Goal: Task Accomplishment & Management: Use online tool/utility

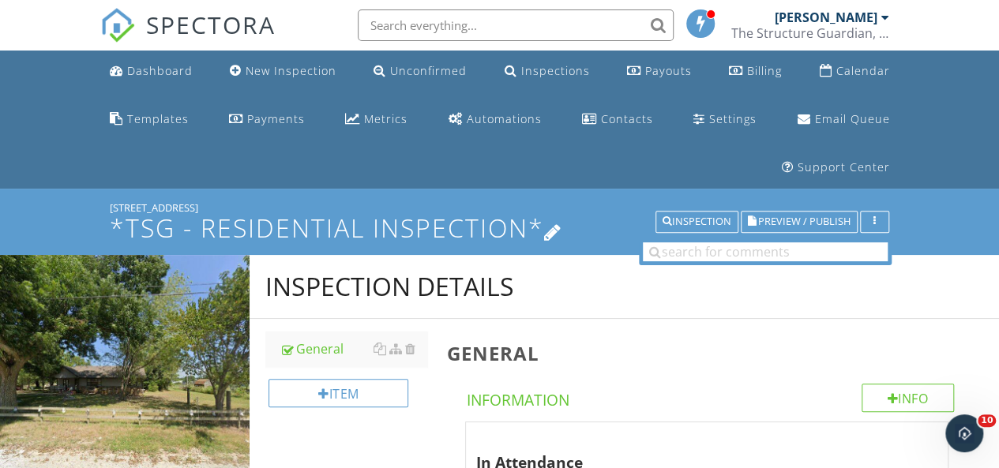
click at [557, 235] on icon at bounding box center [553, 230] width 18 height 21
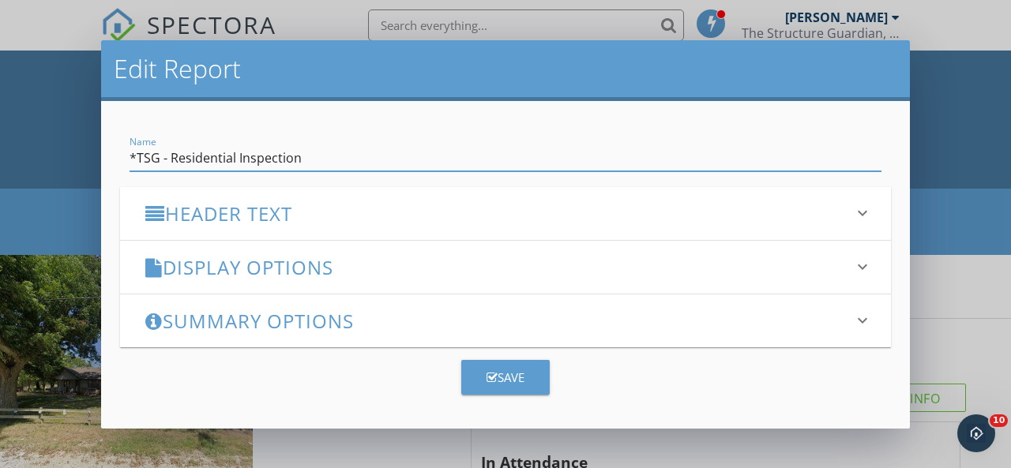
click at [170, 156] on input "*TSG - Residential Inspection" at bounding box center [505, 158] width 752 height 26
type input "Residential Inspection"
click at [598, 282] on div "Display Options keyboard_arrow_down" at bounding box center [505, 267] width 771 height 53
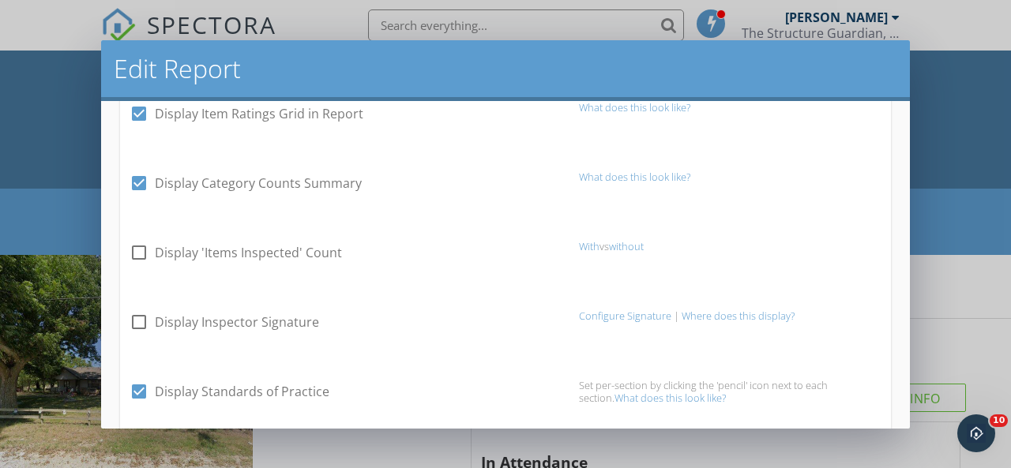
scroll to position [237, 0]
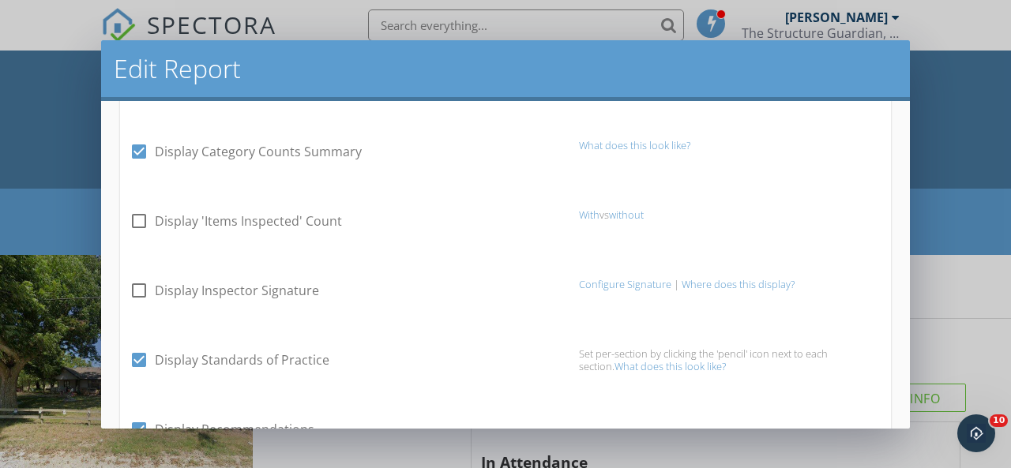
drag, startPoint x: 137, startPoint y: 217, endPoint x: 144, endPoint y: 229, distance: 13.8
click at [137, 217] on div at bounding box center [139, 221] width 27 height 27
checkbox input "true"
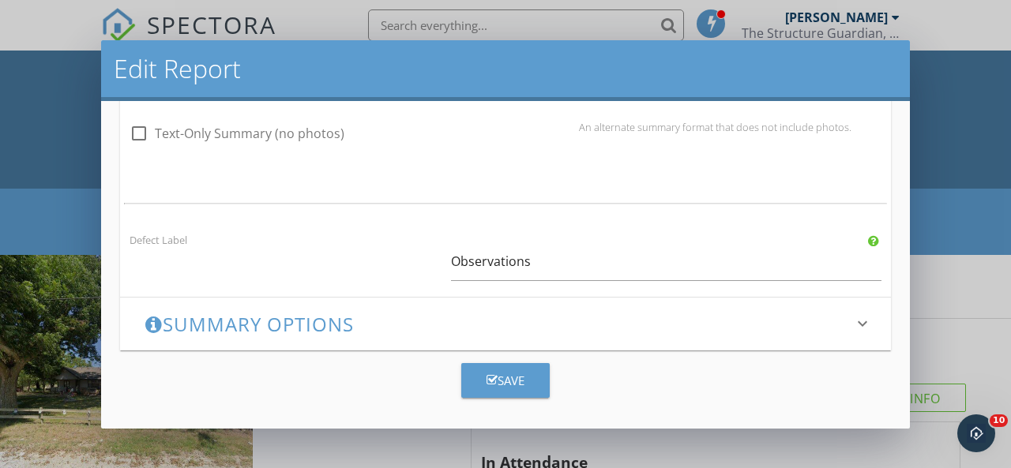
scroll to position [1255, 0]
click at [172, 316] on h3 "Summary Options" at bounding box center [495, 323] width 701 height 21
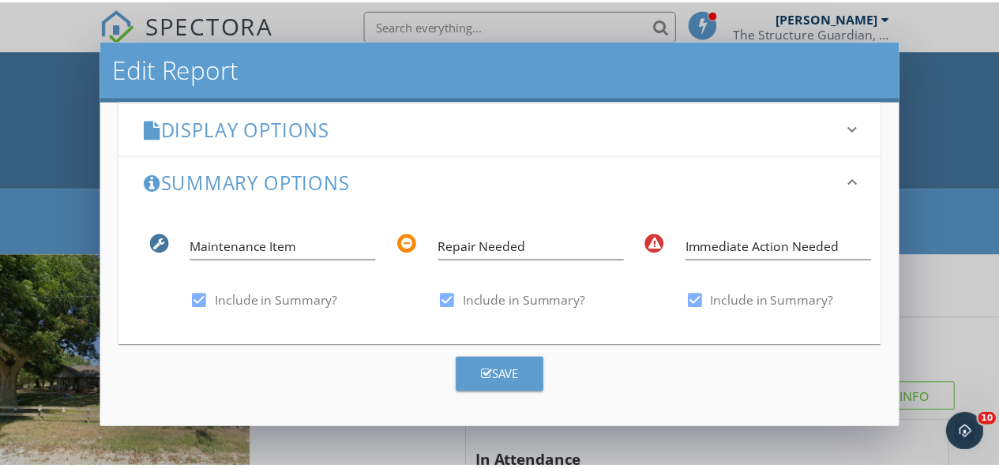
scroll to position [152, 0]
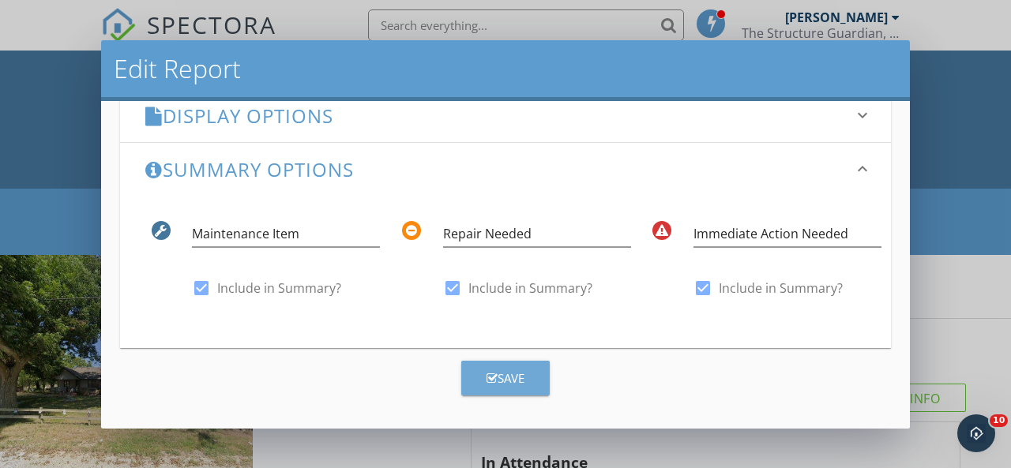
click at [505, 381] on div "Save" at bounding box center [505, 378] width 38 height 18
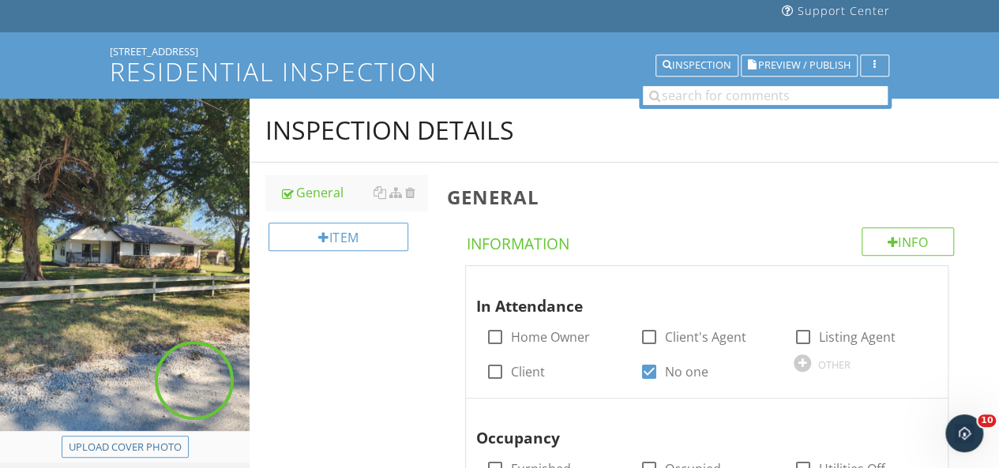
scroll to position [158, 0]
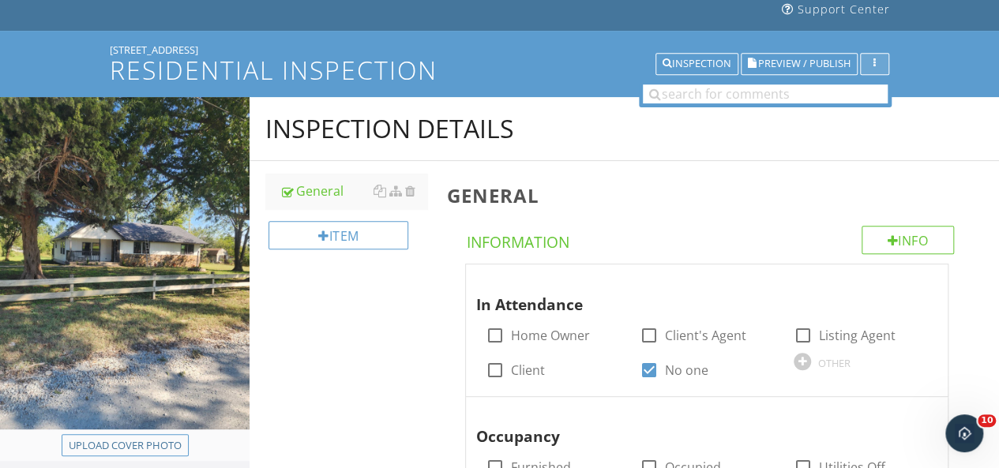
click at [878, 63] on div "button" at bounding box center [874, 63] width 15 height 11
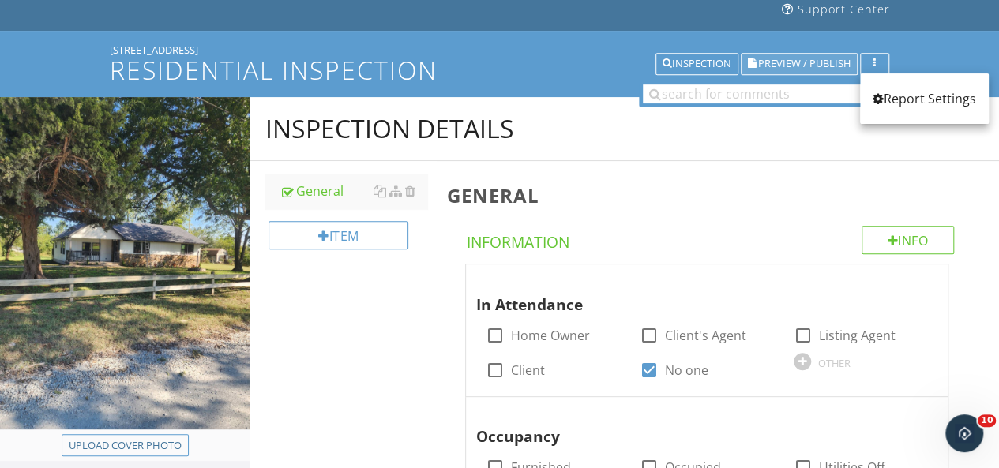
click at [815, 66] on span "Preview / Publish" at bounding box center [804, 64] width 92 height 10
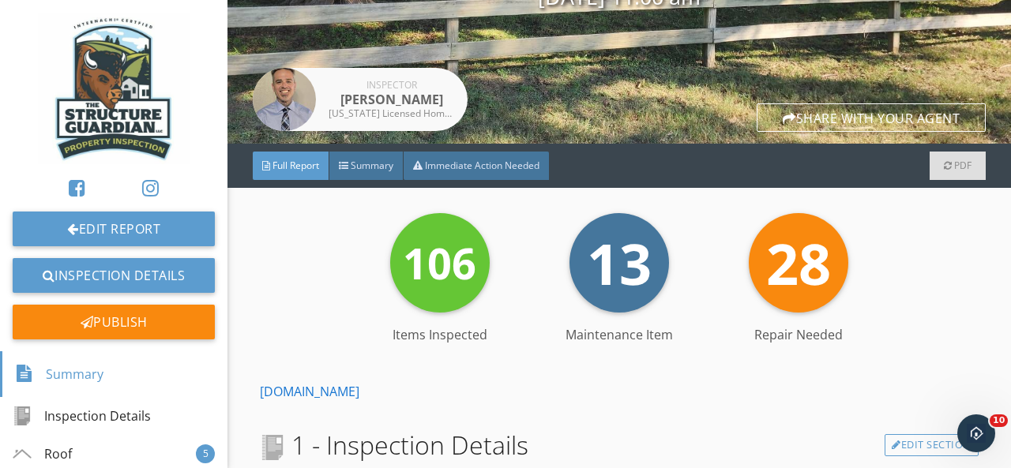
scroll to position [237, 0]
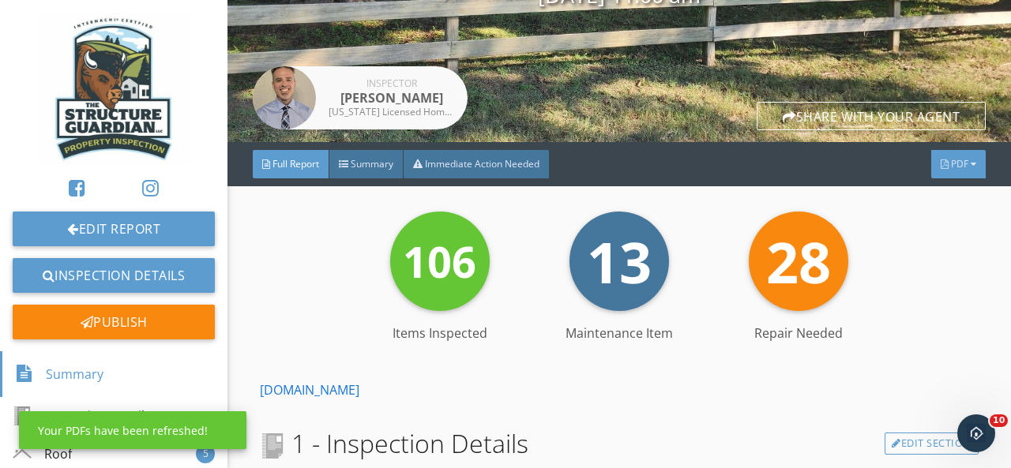
click at [952, 166] on span "PDF" at bounding box center [959, 163] width 17 height 13
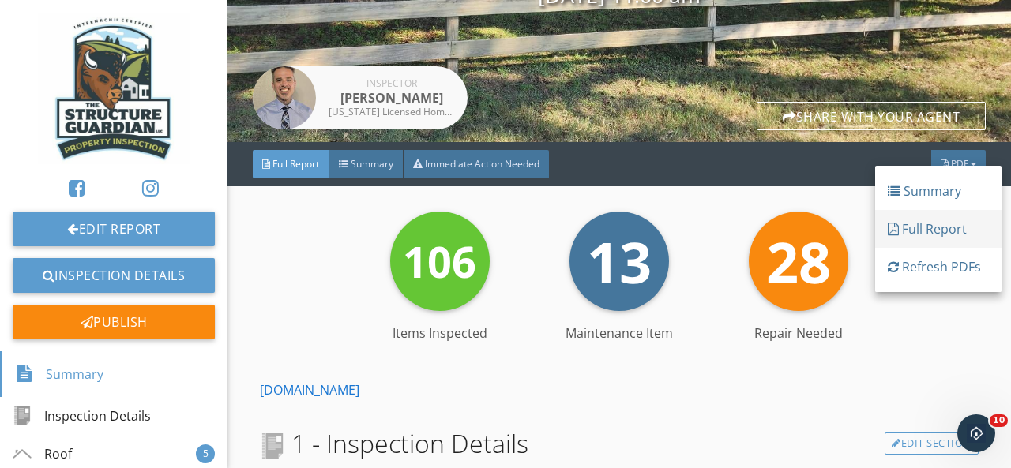
click at [930, 233] on div "Full Report" at bounding box center [937, 228] width 101 height 19
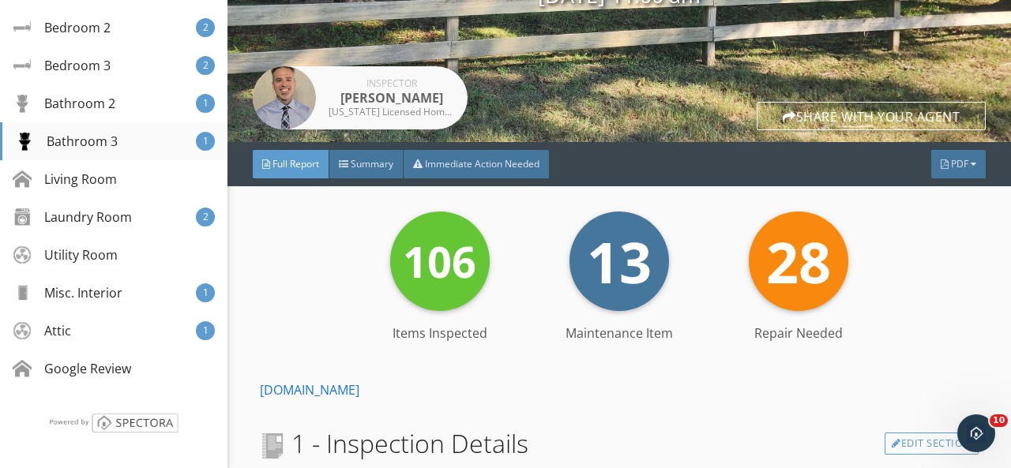
scroll to position [716, 0]
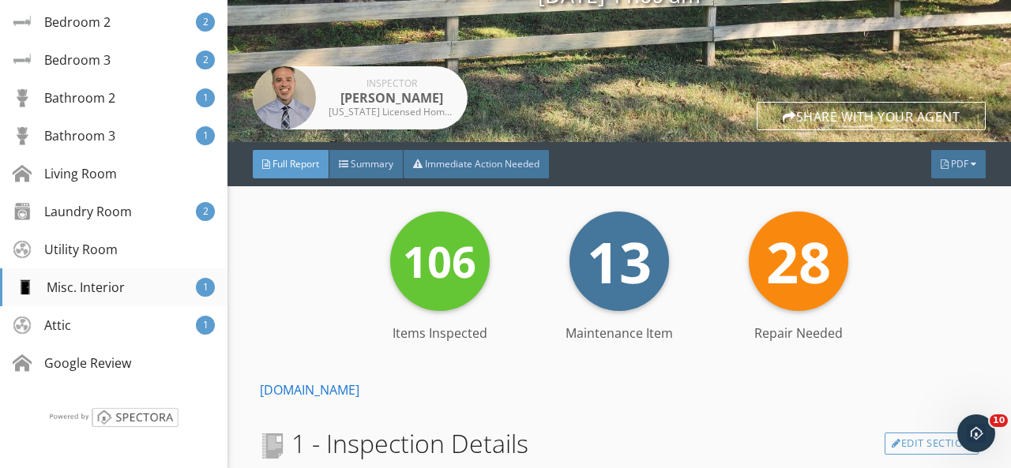
click at [133, 285] on div "Misc. Interior 1" at bounding box center [113, 287] width 227 height 38
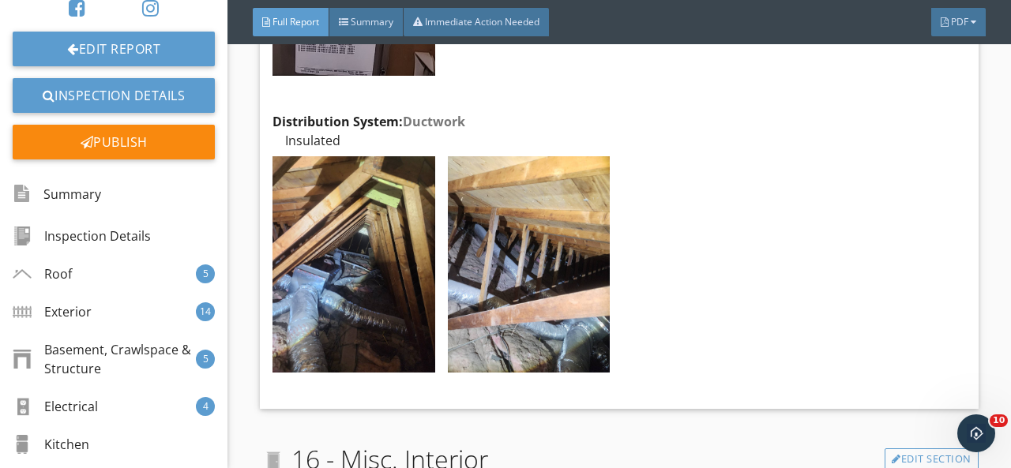
scroll to position [0, 0]
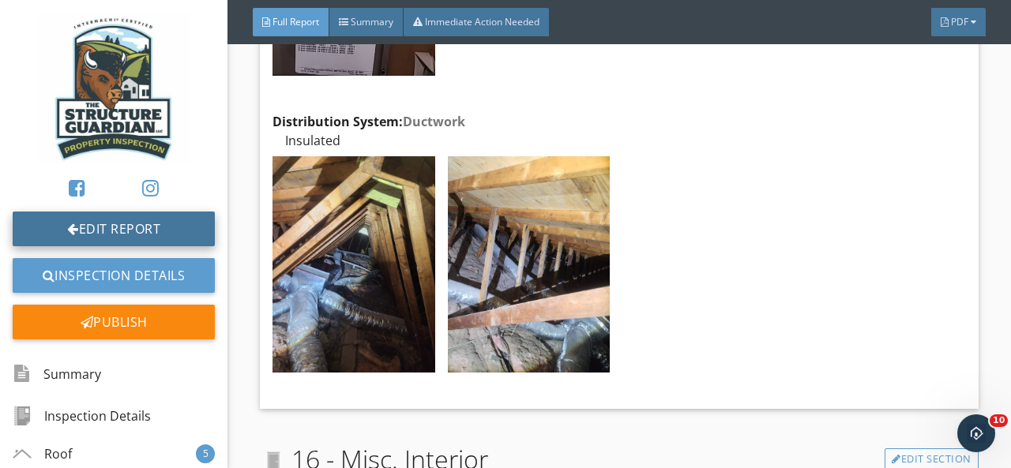
click at [113, 231] on link "Edit Report" at bounding box center [114, 229] width 202 height 35
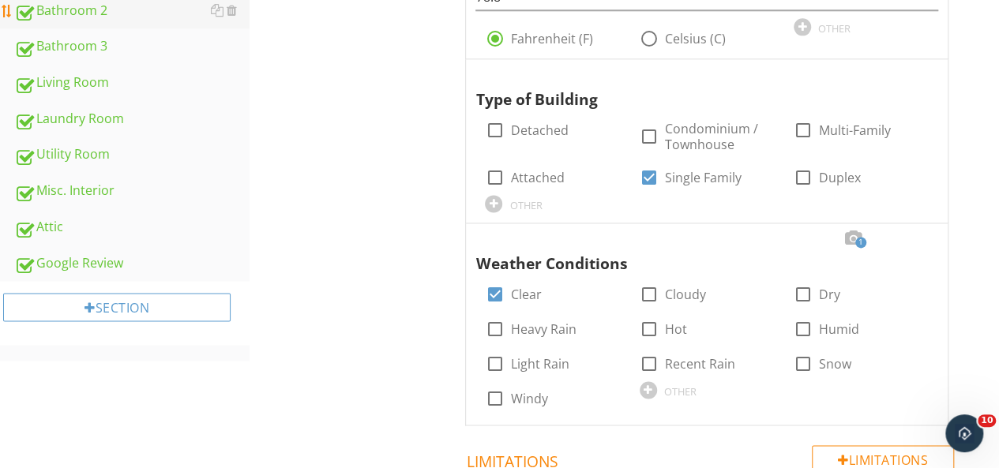
scroll to position [1026, 0]
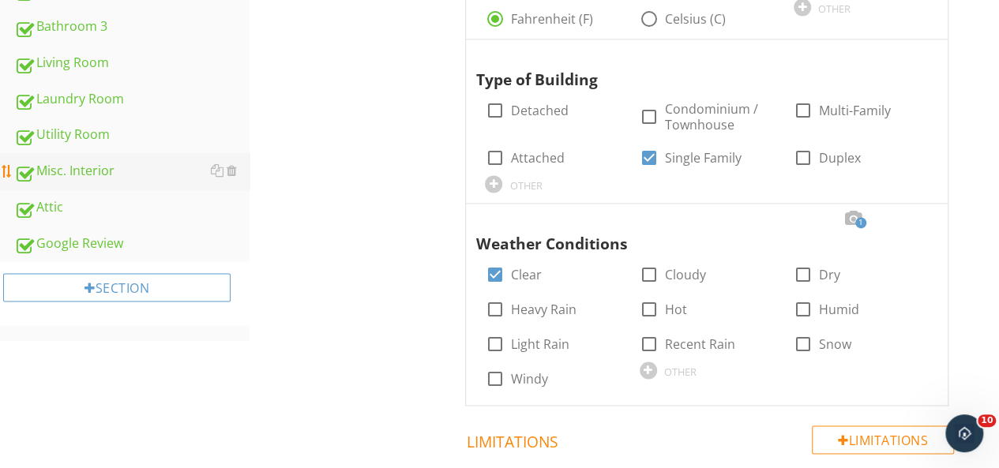
click at [107, 171] on div "Misc. Interior" at bounding box center [131, 171] width 235 height 21
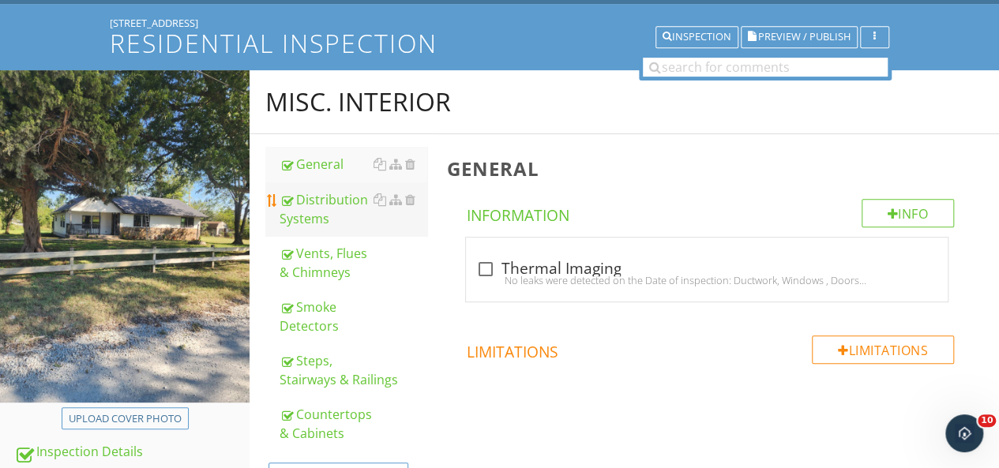
scroll to position [237, 0]
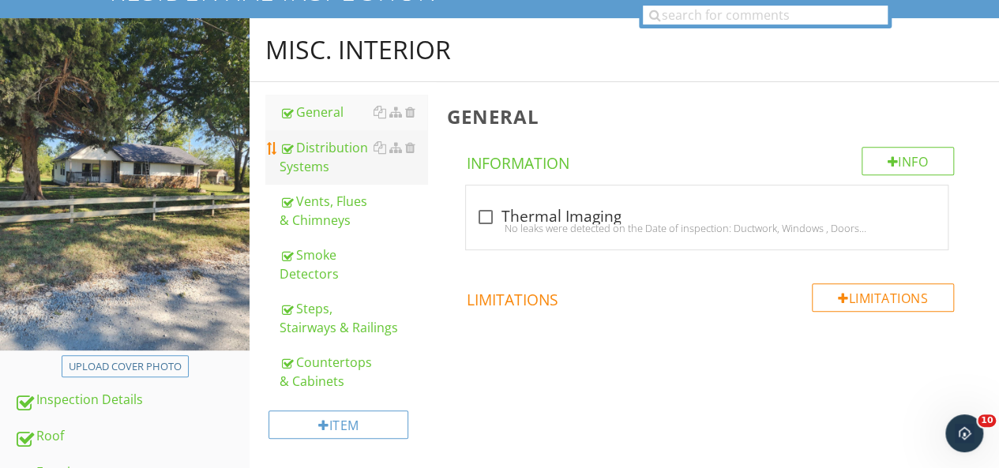
click at [315, 151] on div "Distribution Systems" at bounding box center [353, 157] width 148 height 38
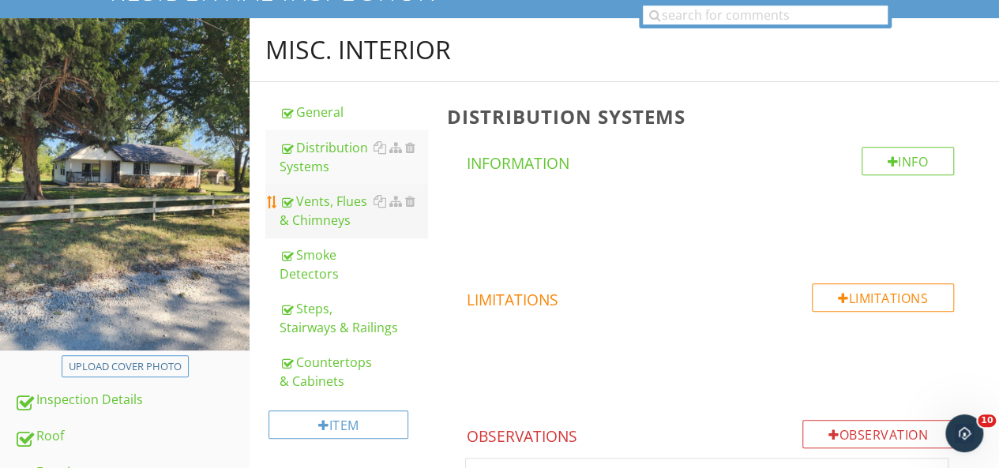
click at [314, 204] on div "Vents, Flues & Chimneys" at bounding box center [353, 211] width 148 height 38
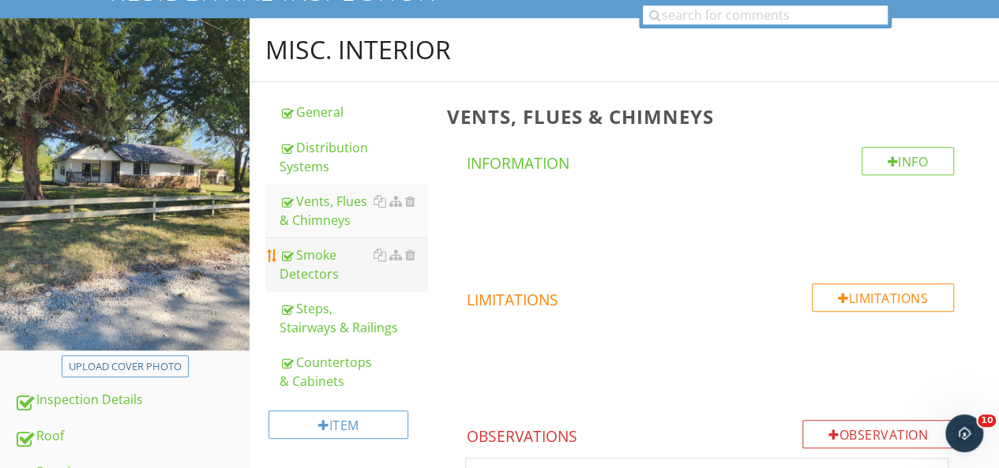
click at [308, 259] on div "Smoke Detectors" at bounding box center [353, 265] width 148 height 38
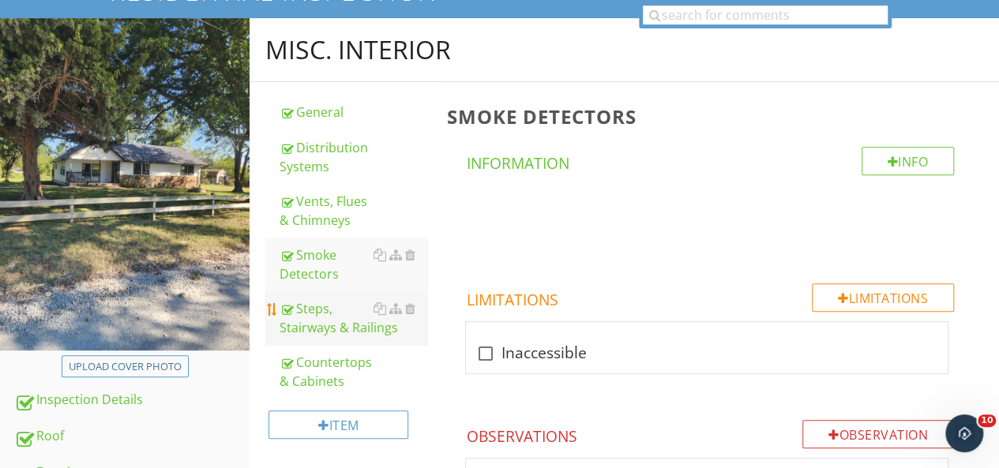
click at [313, 324] on div "Steps, Stairways & Railings" at bounding box center [353, 318] width 148 height 38
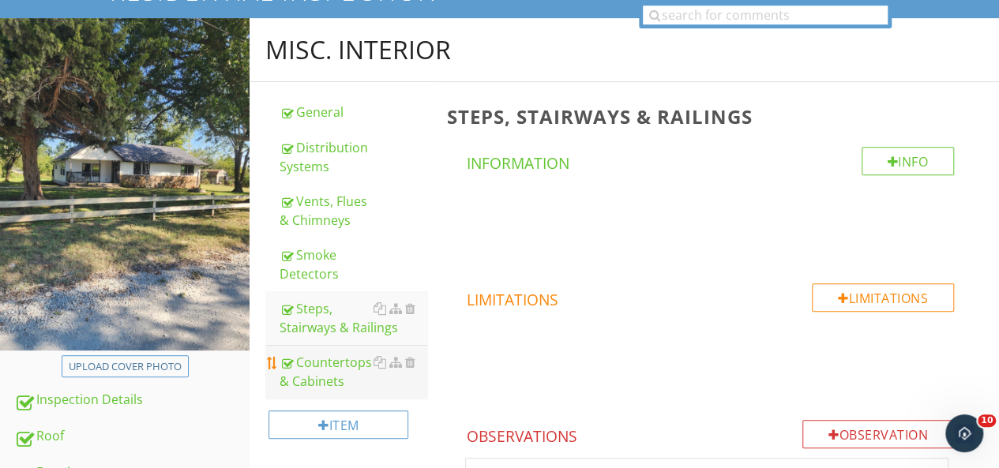
click at [312, 366] on div "Countertops & Cabinets" at bounding box center [353, 372] width 148 height 38
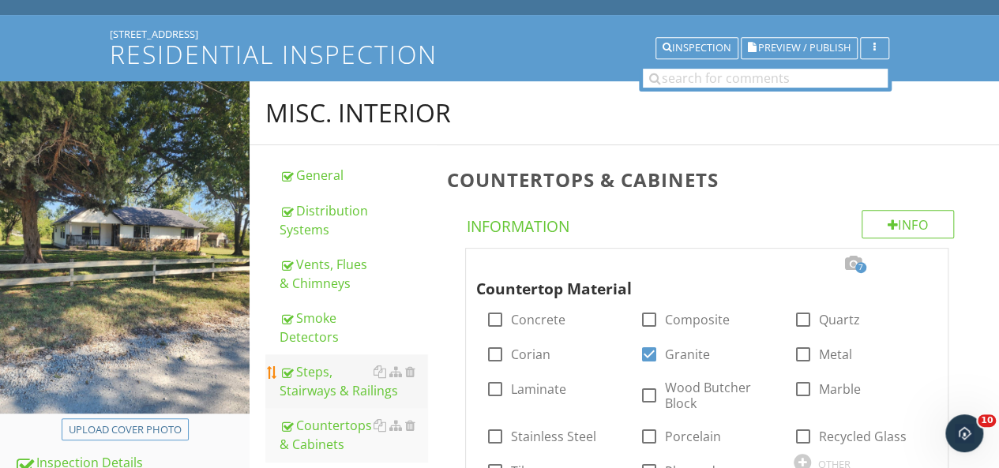
scroll to position [237, 0]
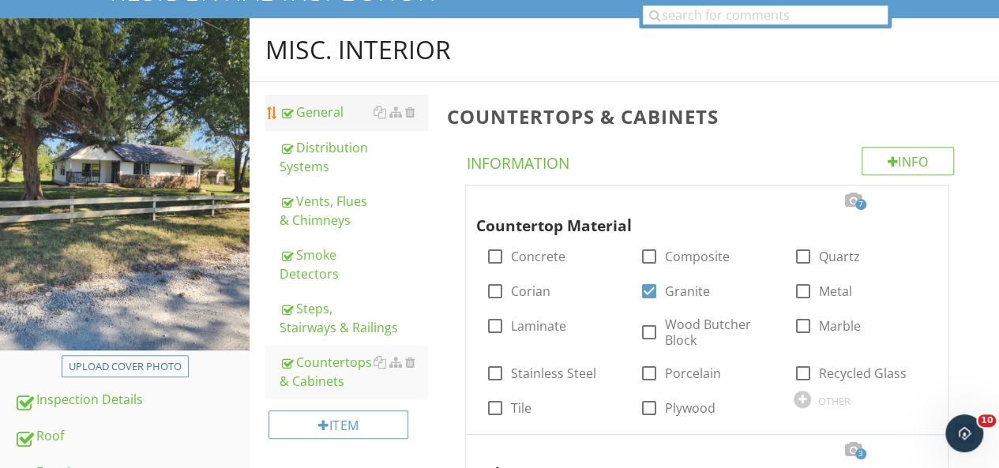
click at [322, 113] on div "General" at bounding box center [353, 112] width 148 height 19
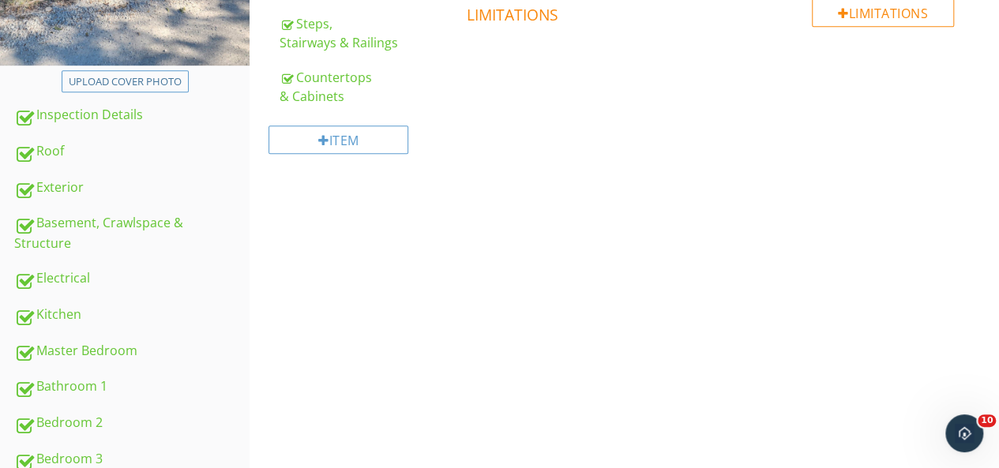
scroll to position [237, 0]
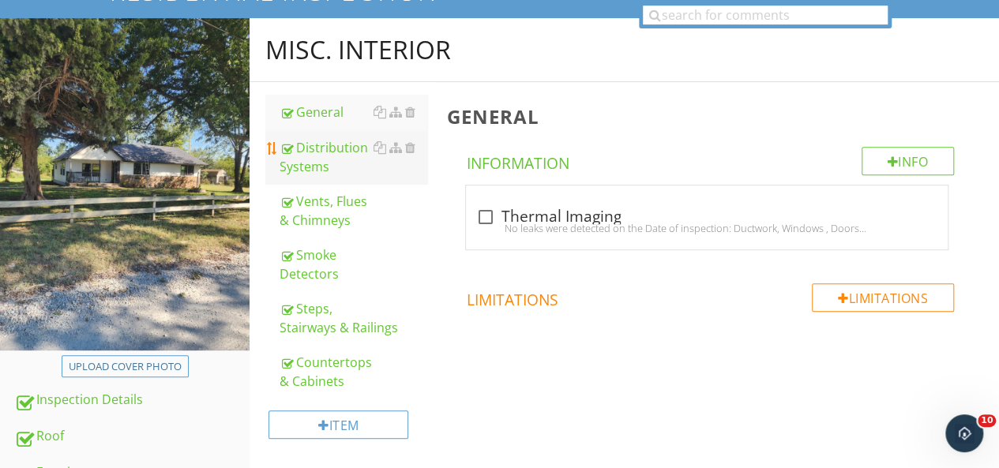
click at [299, 157] on div "Distribution Systems" at bounding box center [353, 157] width 148 height 38
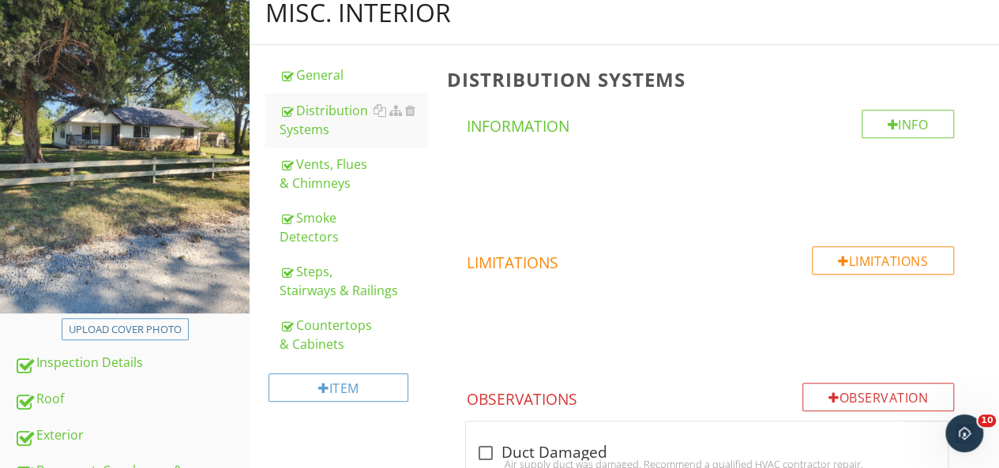
scroll to position [237, 0]
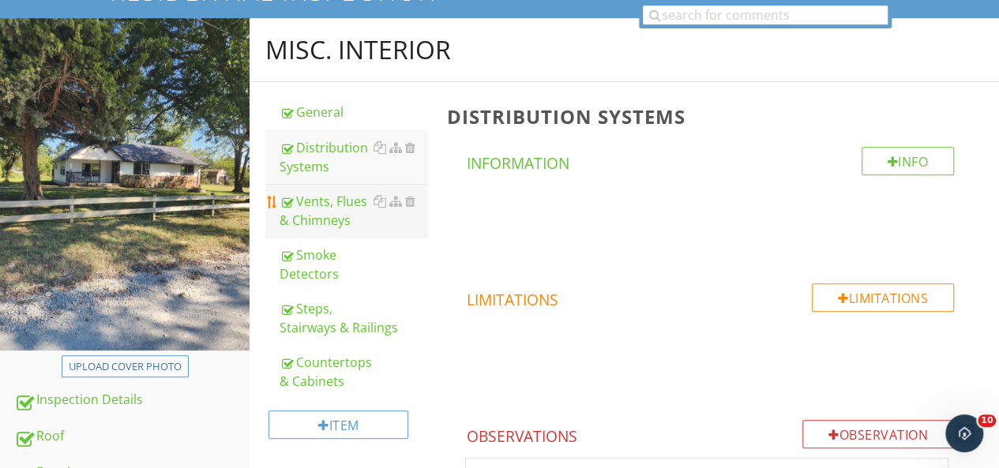
click at [306, 216] on div "Vents, Flues & Chimneys" at bounding box center [353, 211] width 148 height 38
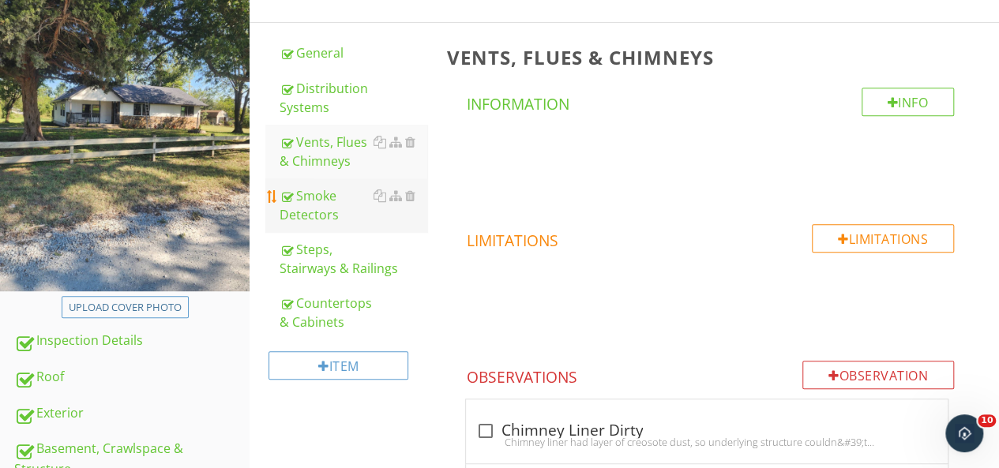
scroll to position [316, 0]
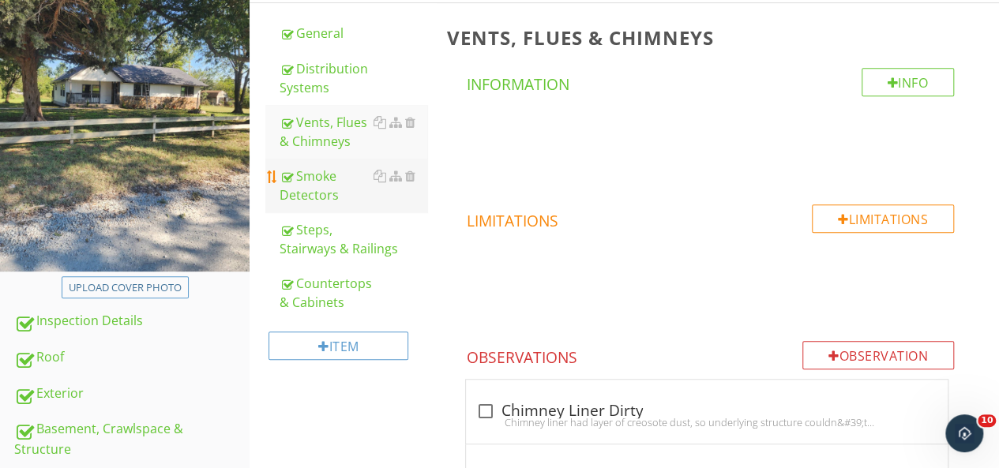
click at [314, 197] on div "Smoke Detectors" at bounding box center [353, 186] width 148 height 38
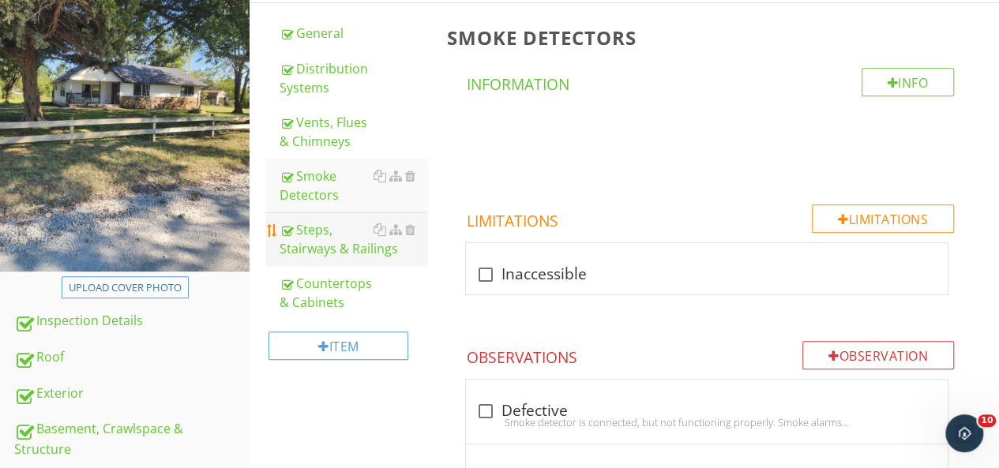
click at [314, 239] on div "Steps, Stairways & Railings" at bounding box center [353, 239] width 148 height 38
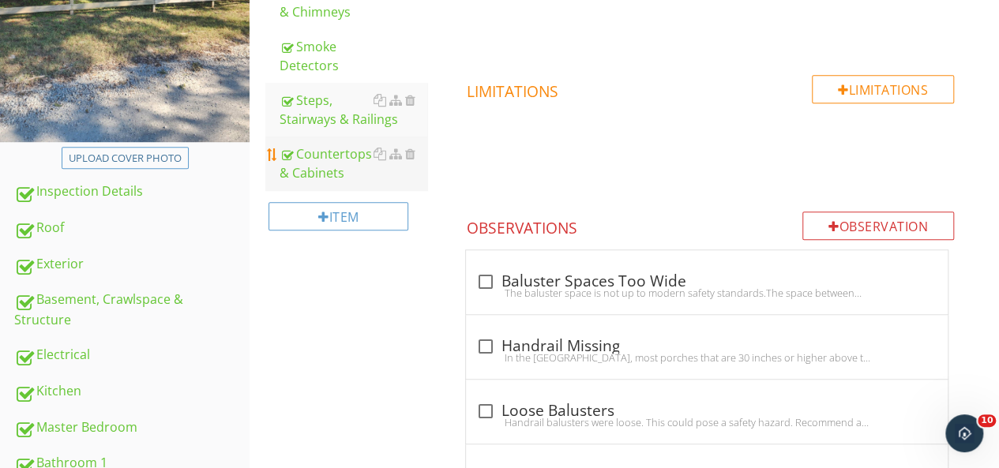
scroll to position [395, 0]
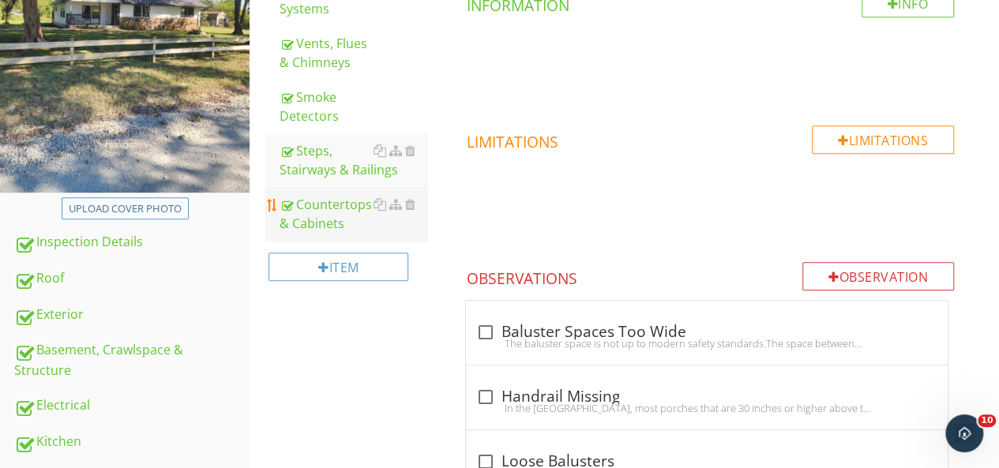
click at [322, 212] on div "Countertops & Cabinets" at bounding box center [353, 214] width 148 height 38
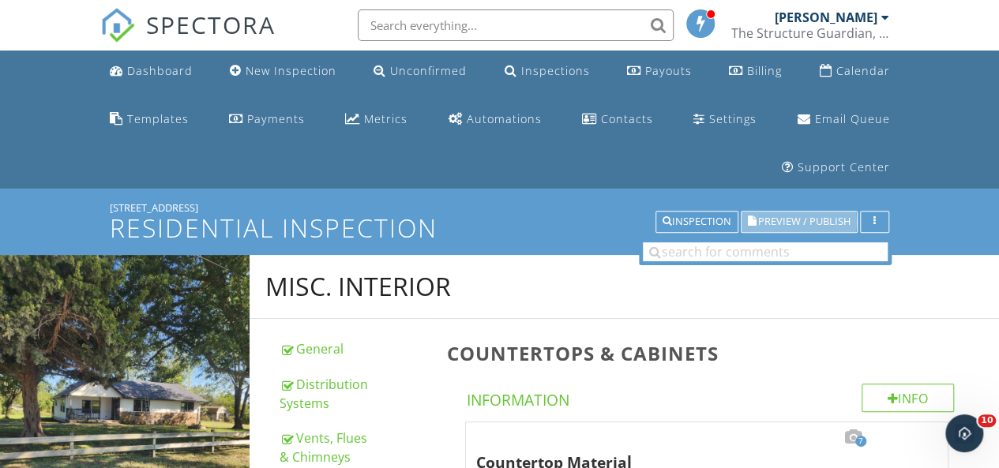
click at [795, 219] on span "Preview / Publish" at bounding box center [804, 222] width 92 height 10
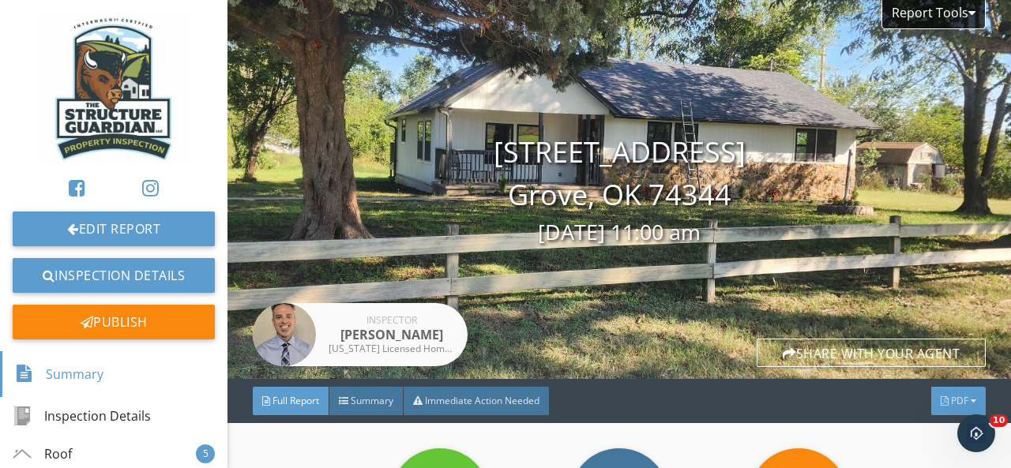
click at [933, 392] on div "PDF" at bounding box center [958, 401] width 54 height 28
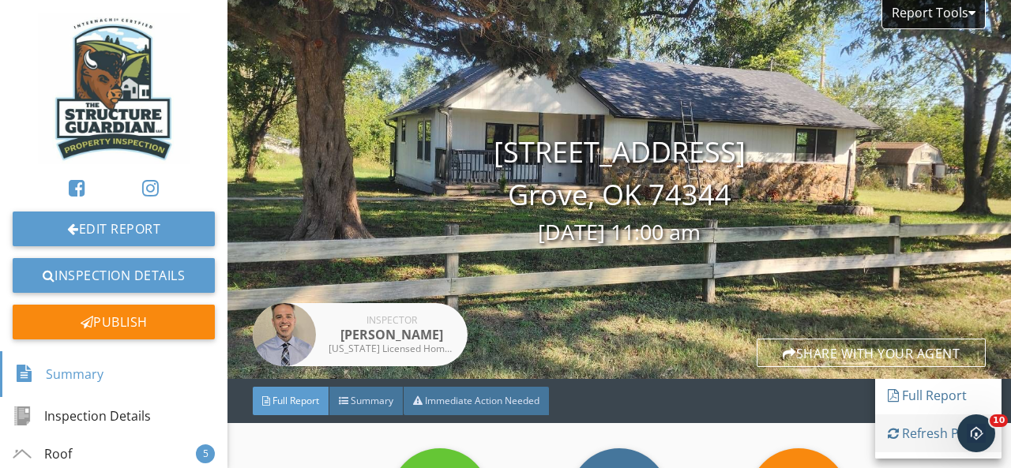
click at [919, 430] on div "Refresh PDFs" at bounding box center [937, 433] width 101 height 19
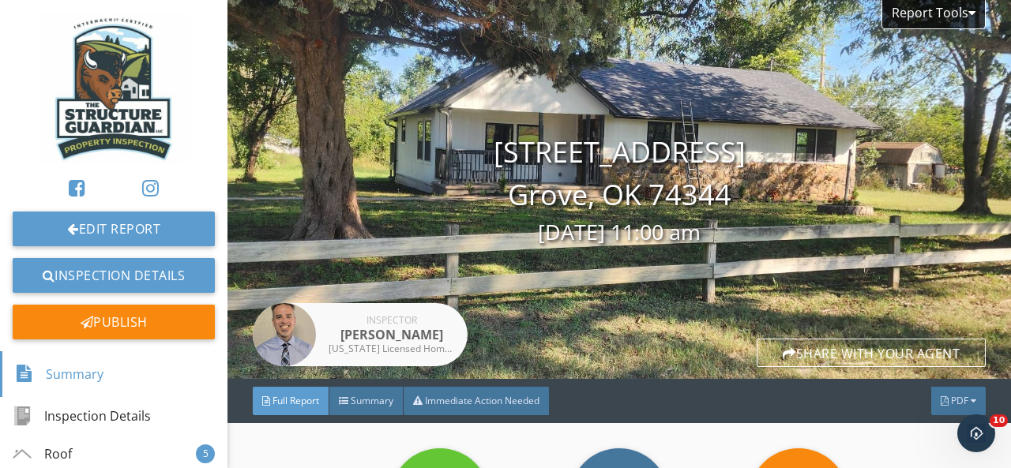
click at [936, 397] on div "PDF" at bounding box center [958, 401] width 54 height 28
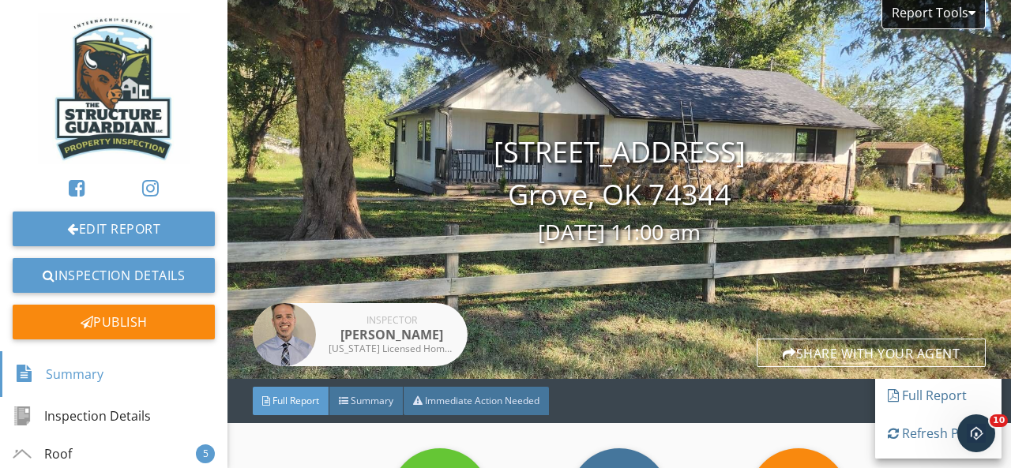
click at [917, 394] on div "Full Report" at bounding box center [937, 395] width 101 height 19
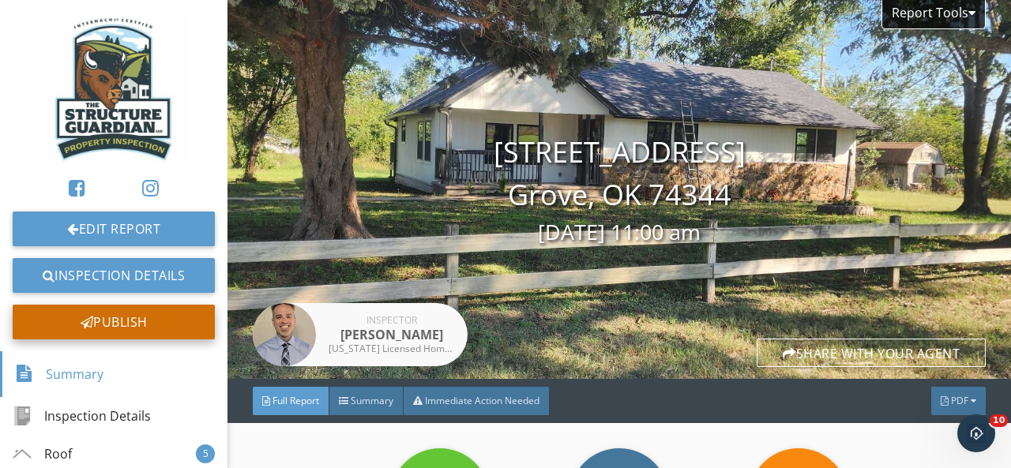
click at [62, 324] on div "Publish" at bounding box center [114, 322] width 202 height 35
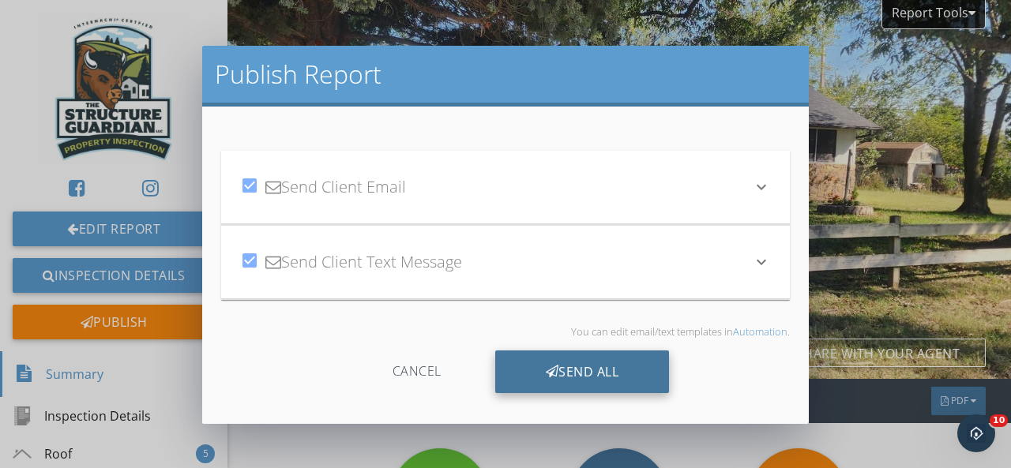
click at [519, 378] on div "Send All" at bounding box center [582, 372] width 174 height 43
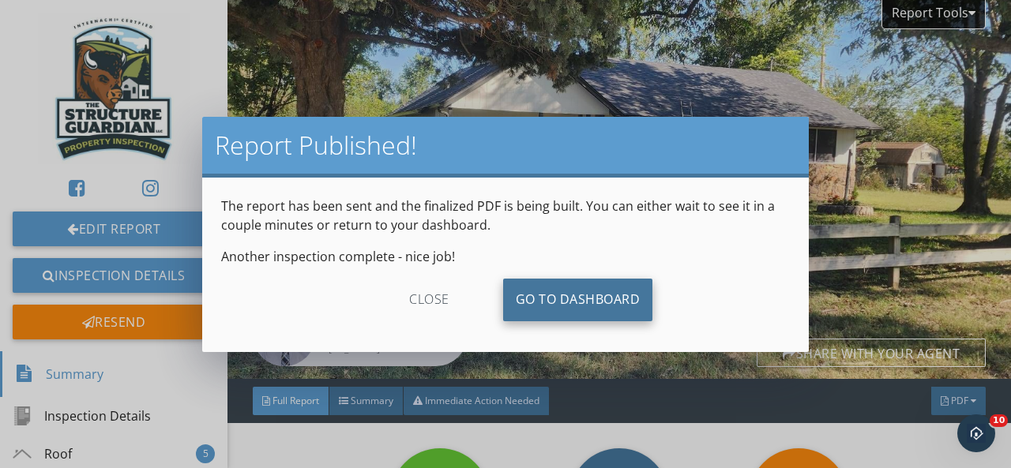
click at [545, 298] on link "Go To Dashboard" at bounding box center [578, 300] width 150 height 43
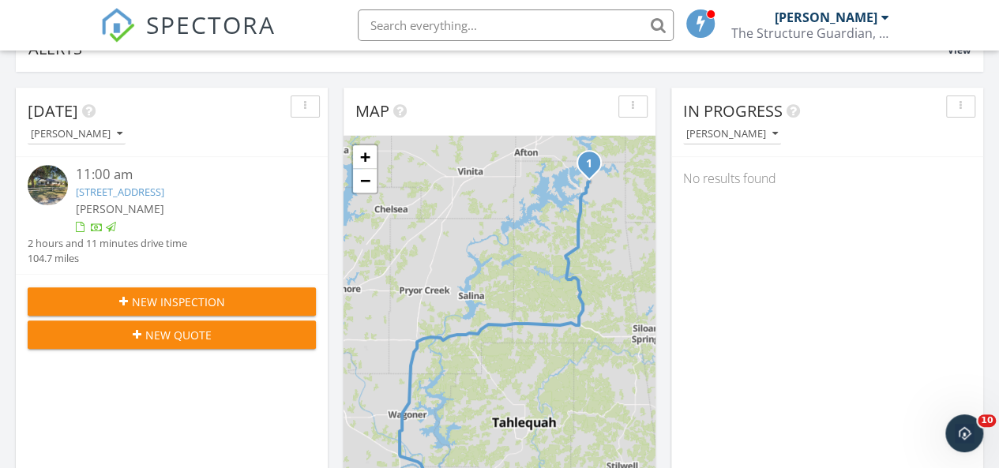
scroll to position [237, 0]
